Goal: Information Seeking & Learning: Learn about a topic

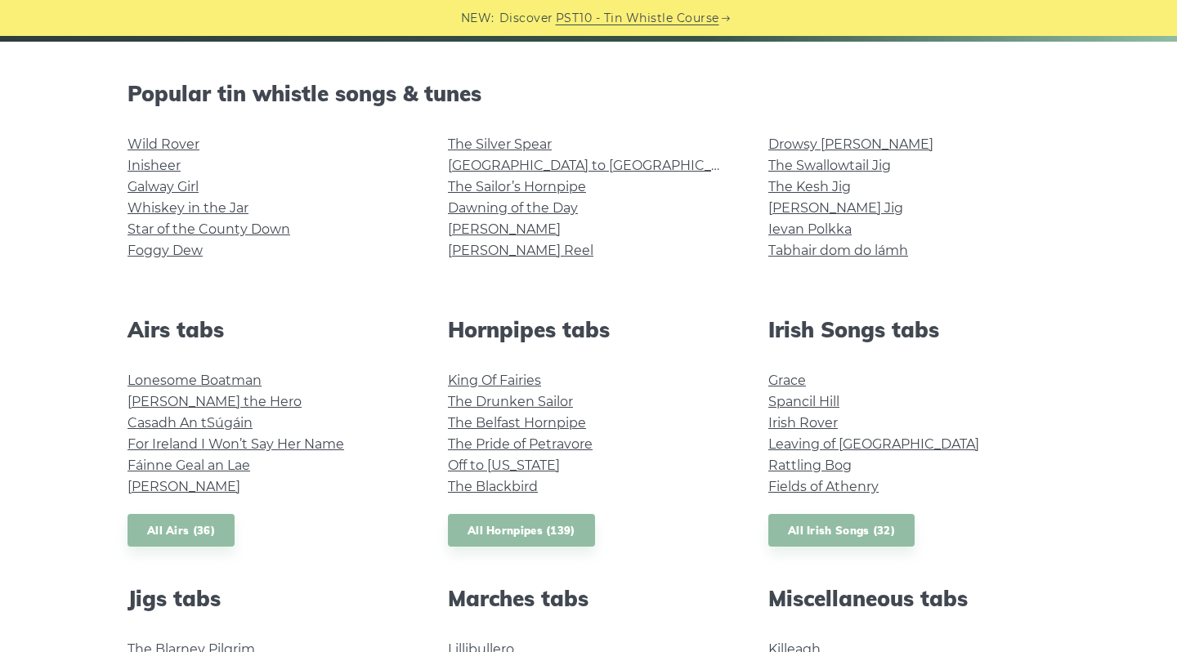
scroll to position [387, 0]
click at [150, 145] on link "Wild Rover" at bounding box center [163, 144] width 72 height 16
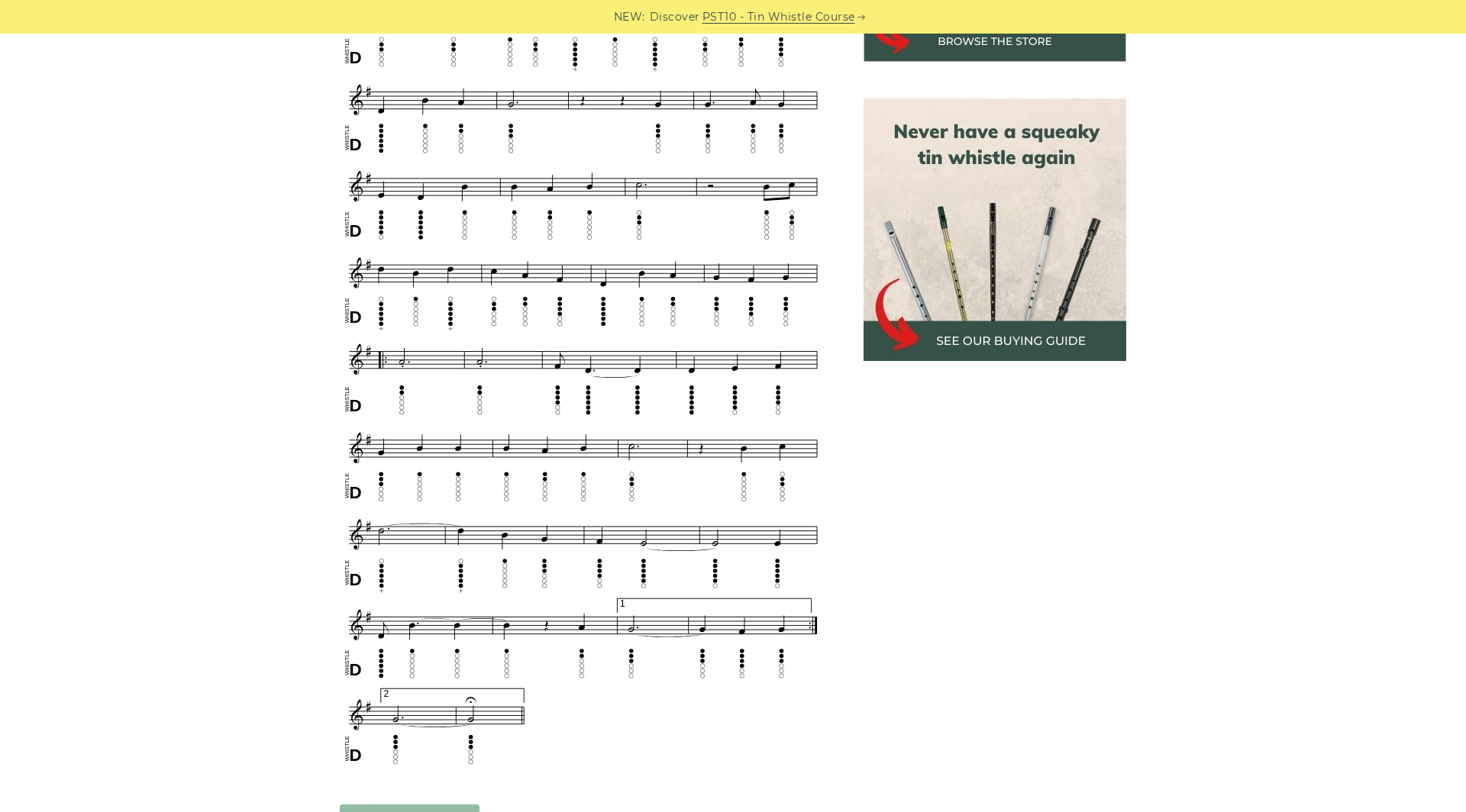
scroll to position [633, 0]
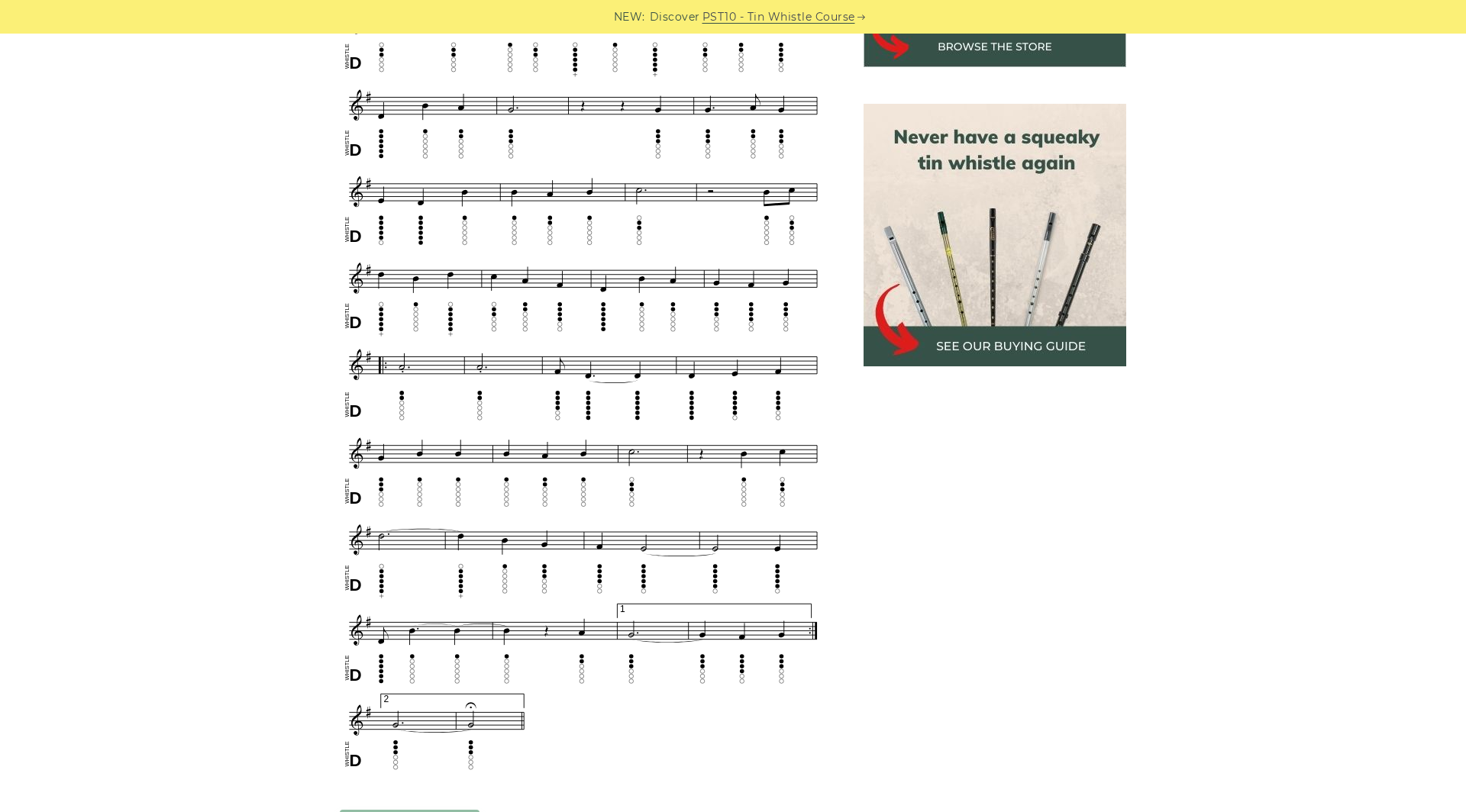
click at [453, 51] on body "NEW: Discover PST10 - Tin Whistle Course Lessons Fingering Charts Tabs & Notes …" at bounding box center [733, 805] width 1466 height 2874
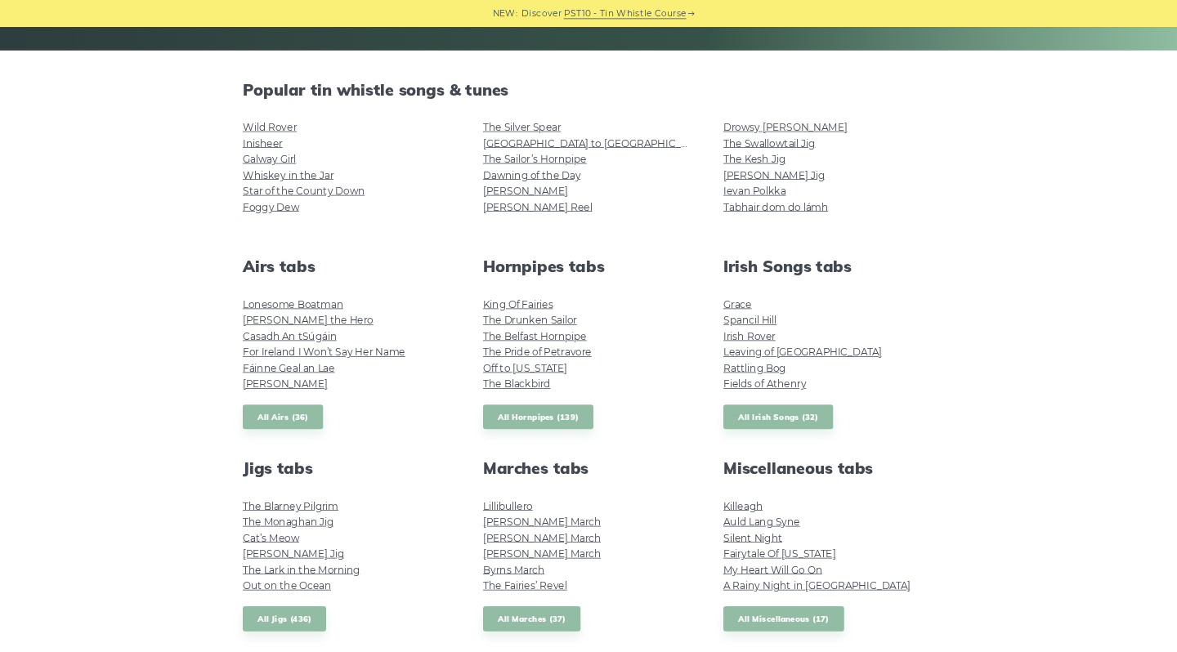
scroll to position [361, 0]
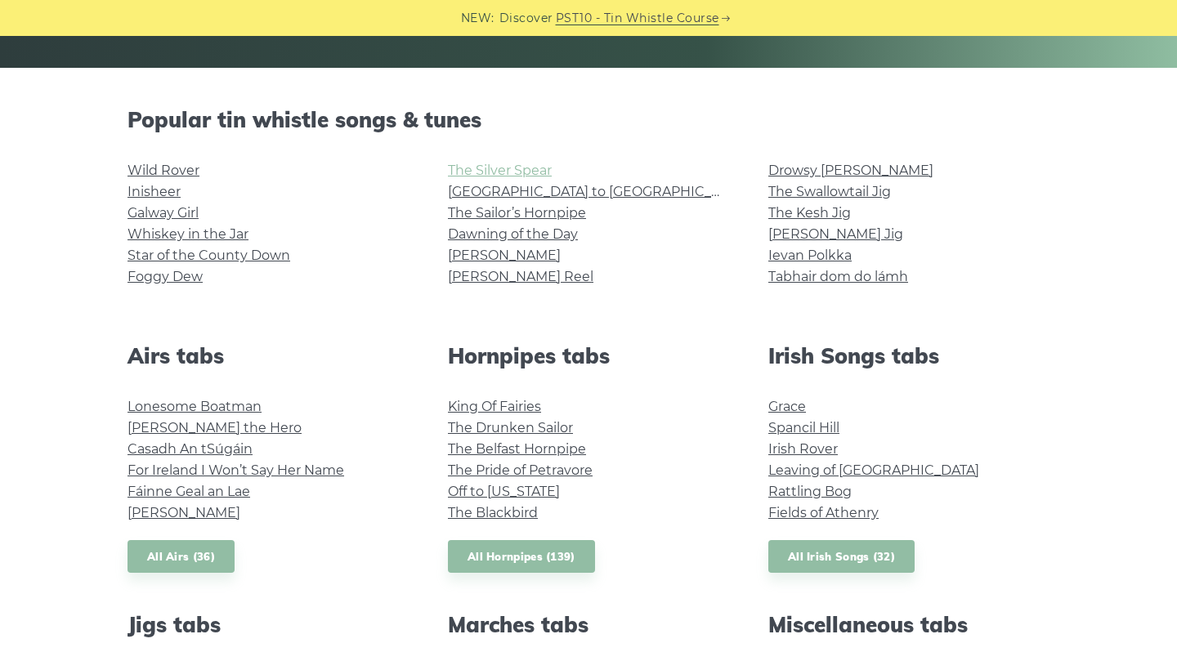
click at [471, 164] on link "The Silver Spear" at bounding box center [500, 171] width 104 height 16
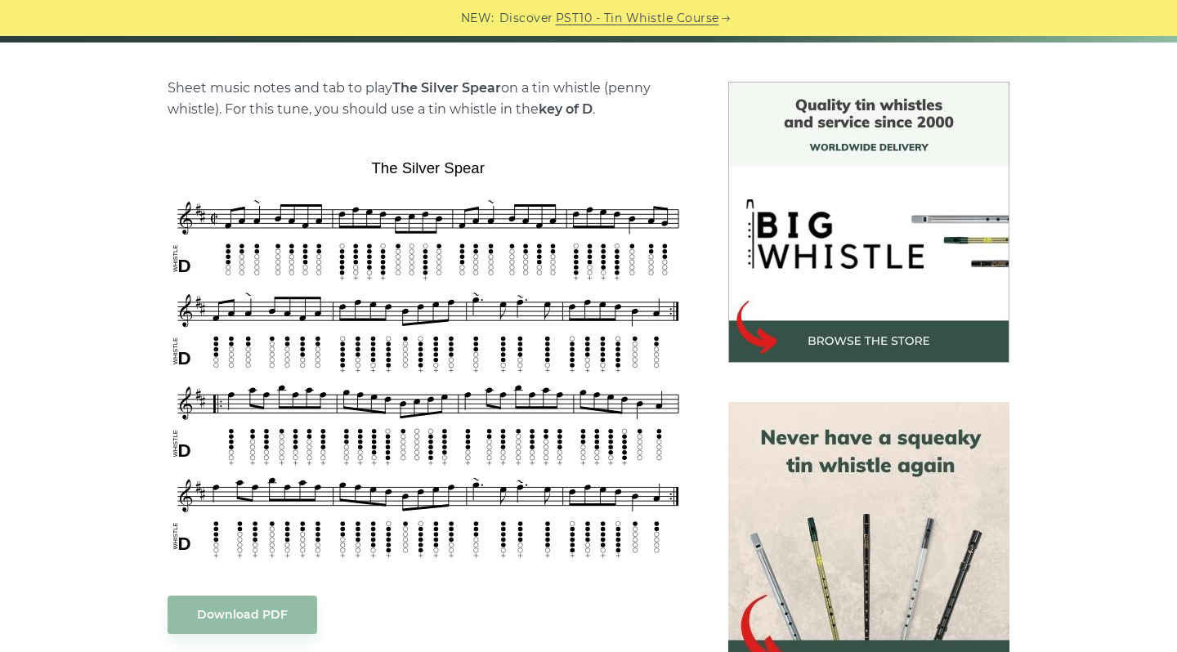
scroll to position [391, 0]
